Goal: Task Accomplishment & Management: Use online tool/utility

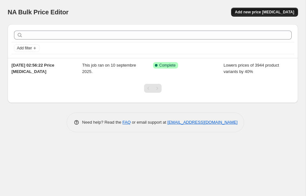
click at [269, 13] on span "Add new price [MEDICAL_DATA]" at bounding box center [264, 12] width 59 height 5
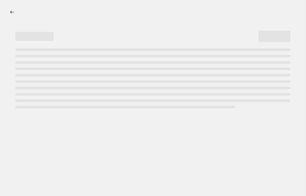
select select "percentage"
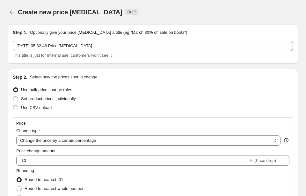
click at [217, 55] on div "This title is just for internal use, customers won't see it" at bounding box center [153, 55] width 280 height 6
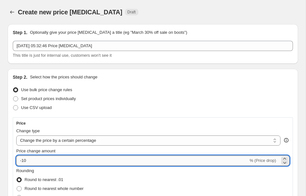
click at [59, 159] on input "-10" at bounding box center [132, 161] width 232 height 10
type input "-1"
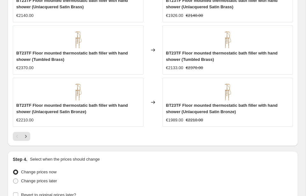
scroll to position [642, 0]
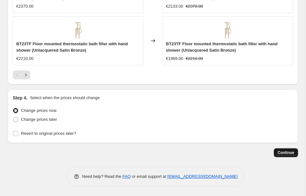
type input "-30"
click at [276, 154] on button "Continue" at bounding box center [286, 152] width 24 height 9
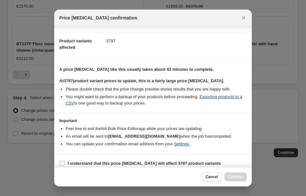
scroll to position [68, 0]
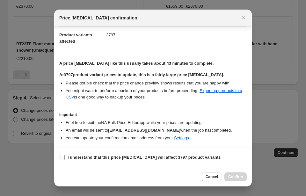
click at [190, 154] on span "I understand that this price [MEDICAL_DATA] will affect 3797 product variants" at bounding box center [144, 157] width 153 height 6
click at [65, 155] on input "I understand that this price [MEDICAL_DATA] will affect 3797 product variants" at bounding box center [62, 157] width 5 height 5
checkbox input "true"
click at [231, 177] on span "Confirm" at bounding box center [235, 176] width 15 height 5
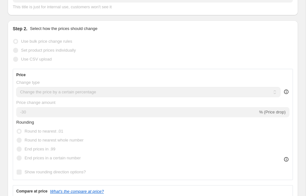
scroll to position [107, 0]
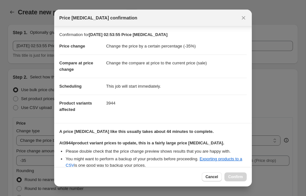
select select "percentage"
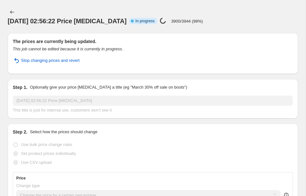
select select "percentage"
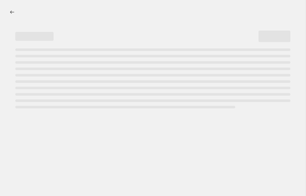
select select "percentage"
